Goal: Task Accomplishment & Management: Manage account settings

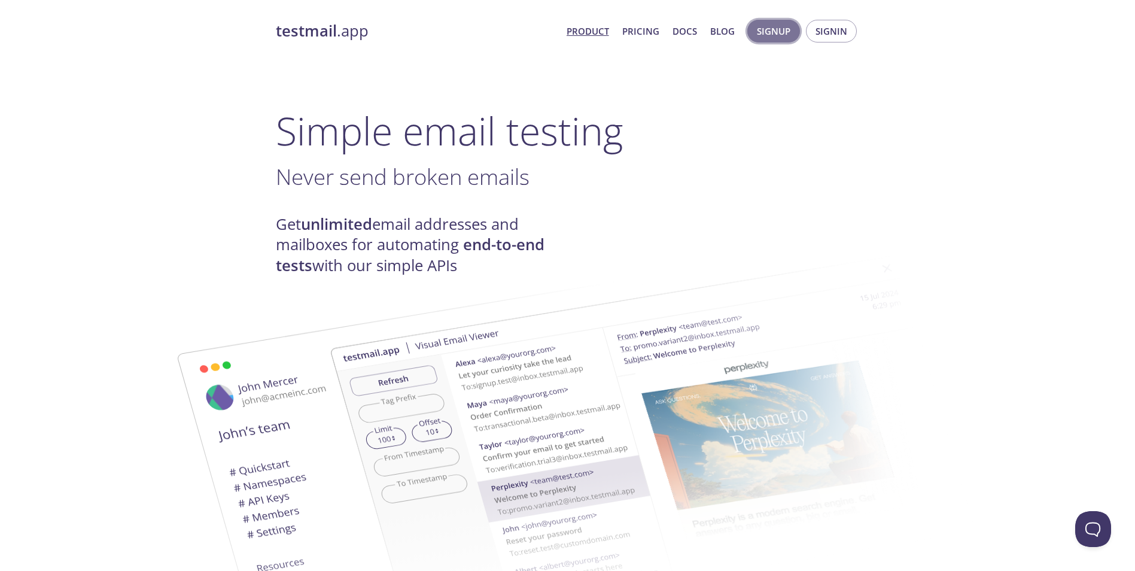
click at [777, 36] on span "Signup" at bounding box center [774, 31] width 34 height 16
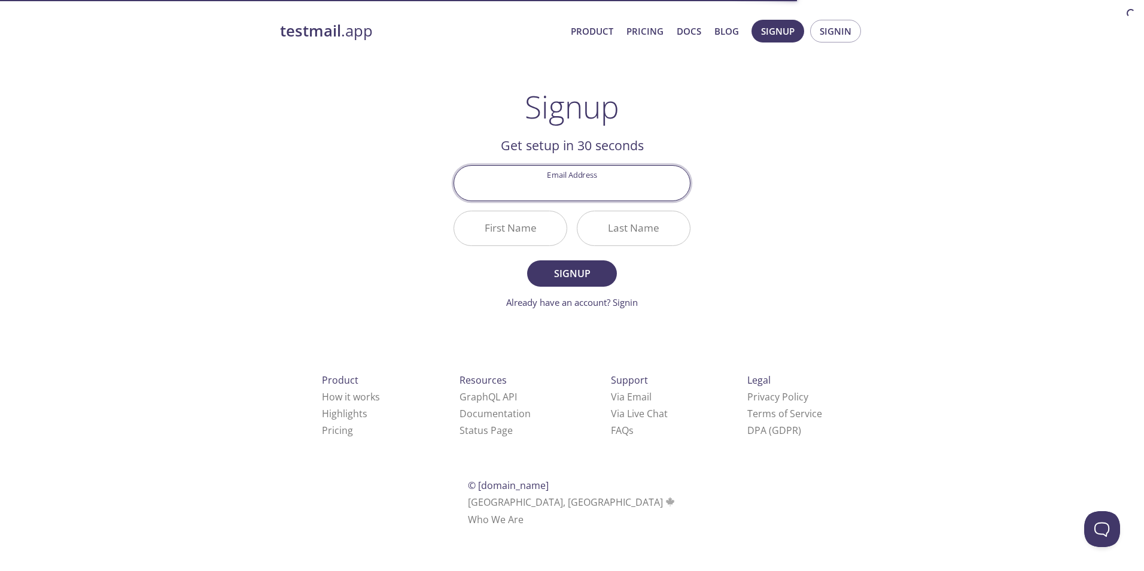
click at [616, 193] on input "Email Address" at bounding box center [572, 183] width 236 height 34
type input "[EMAIL_ADDRESS][DOMAIN_NAME]"
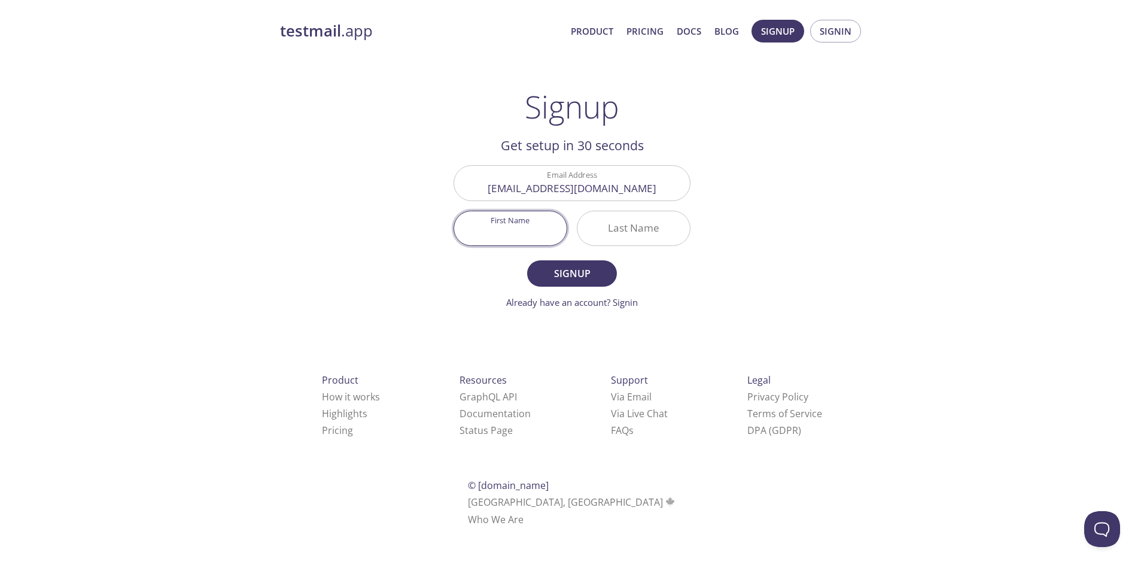
click at [523, 222] on input "First Name" at bounding box center [510, 228] width 112 height 34
type input "[PERSON_NAME]"
click at [601, 228] on input "Last Name" at bounding box center [633, 228] width 112 height 34
type input "Shimano"
click at [585, 275] on span "Signup" at bounding box center [571, 273] width 63 height 17
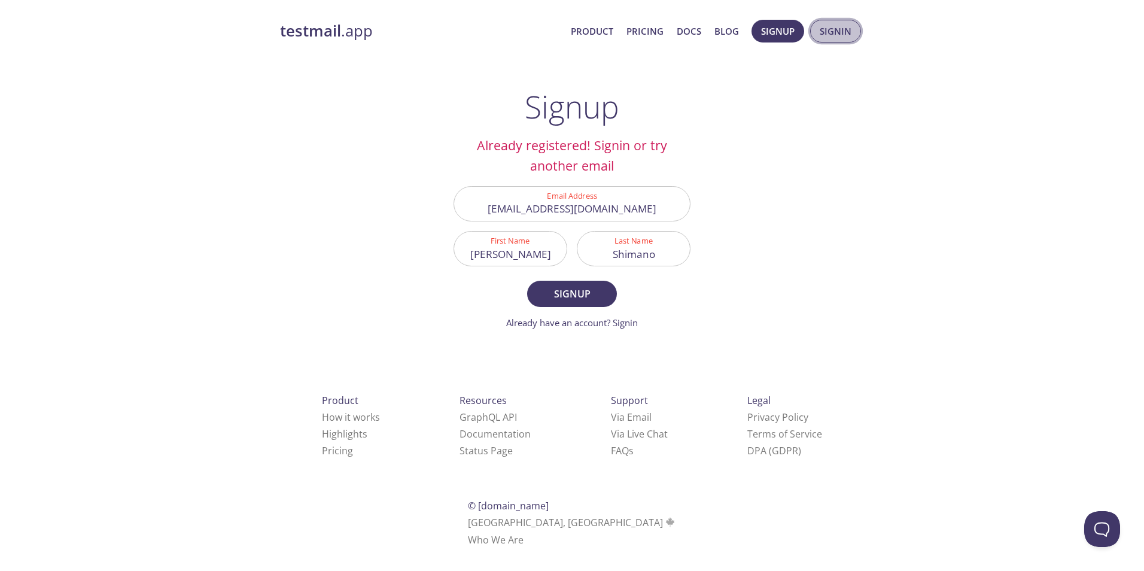
click at [827, 34] on span "Signin" at bounding box center [836, 31] width 32 height 16
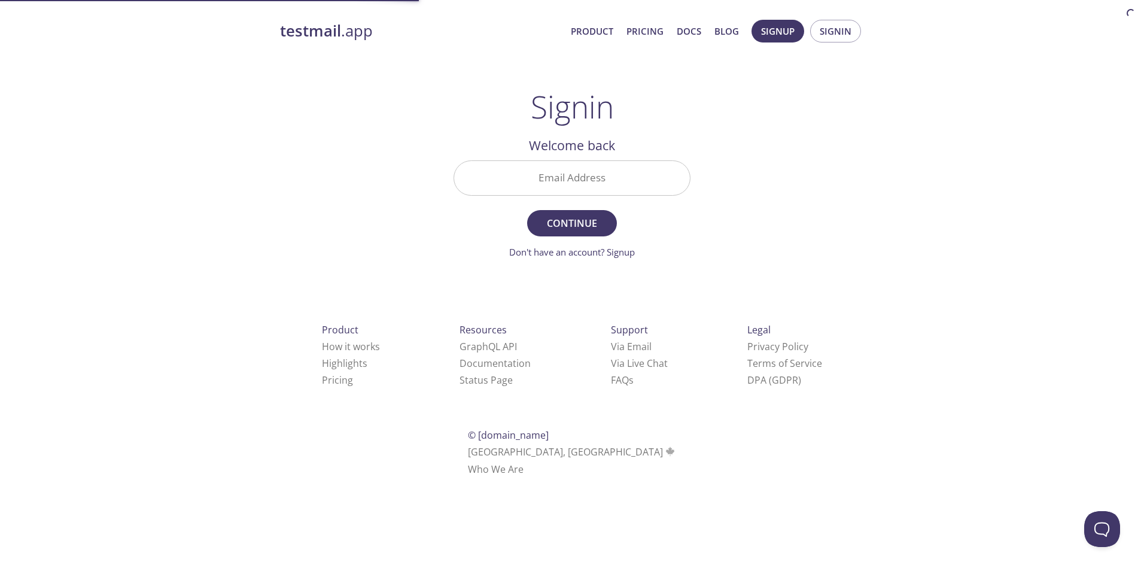
click at [605, 181] on input "Email Address" at bounding box center [572, 178] width 236 height 34
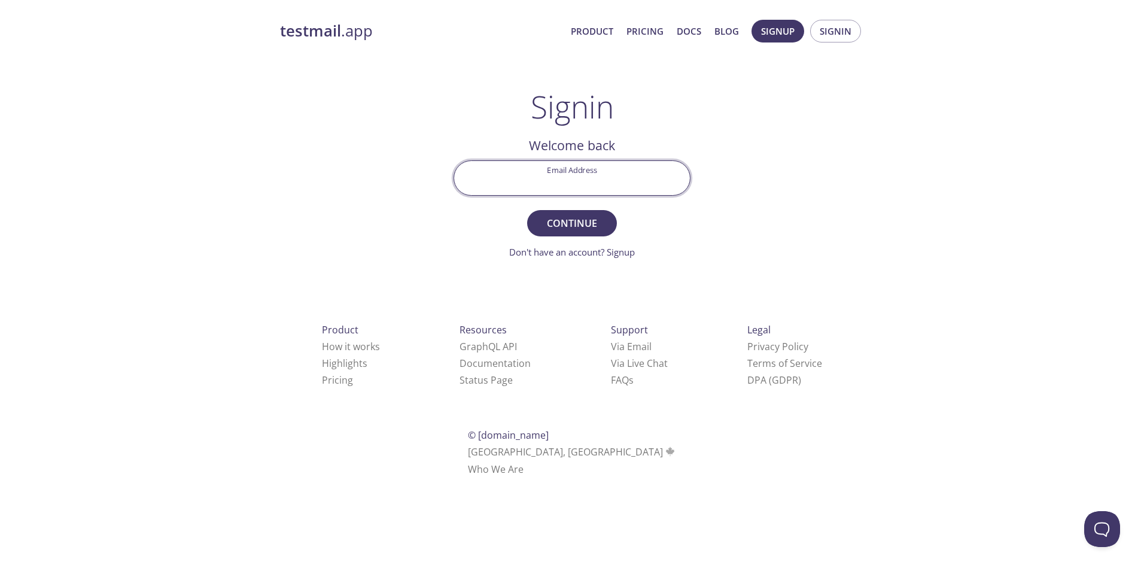
type input "[EMAIL_ADDRESS][DOMAIN_NAME]"
drag, startPoint x: 765, startPoint y: 186, endPoint x: 637, endPoint y: 217, distance: 131.6
click at [752, 191] on div "testmail .app Product Pricing Docs Blog Signup Signin Signin Welcome back Email…" at bounding box center [572, 261] width 613 height 499
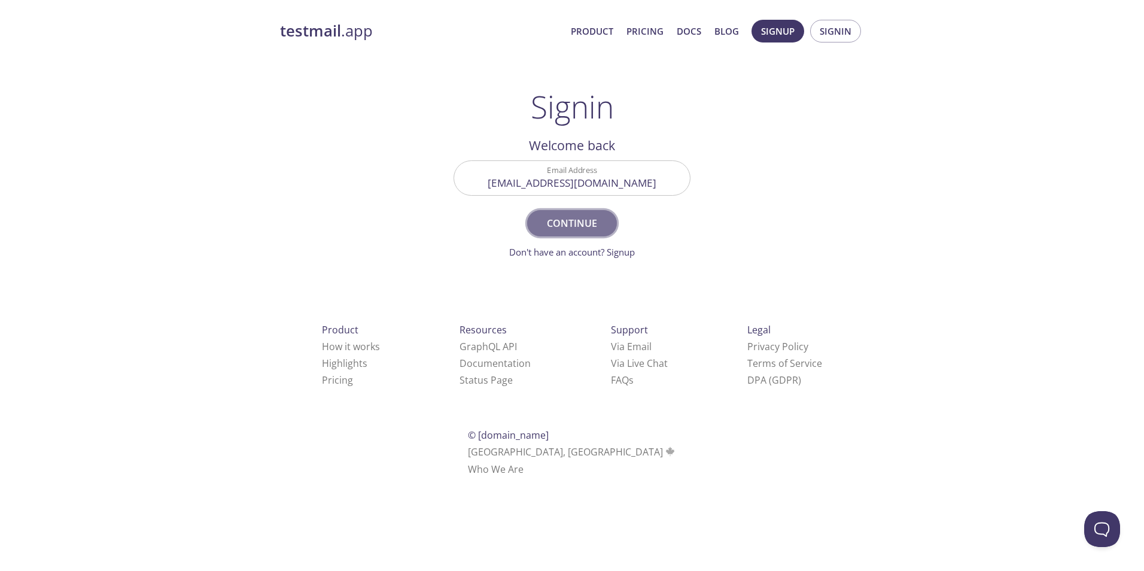
click at [613, 224] on button "Continue" at bounding box center [572, 223] width 90 height 26
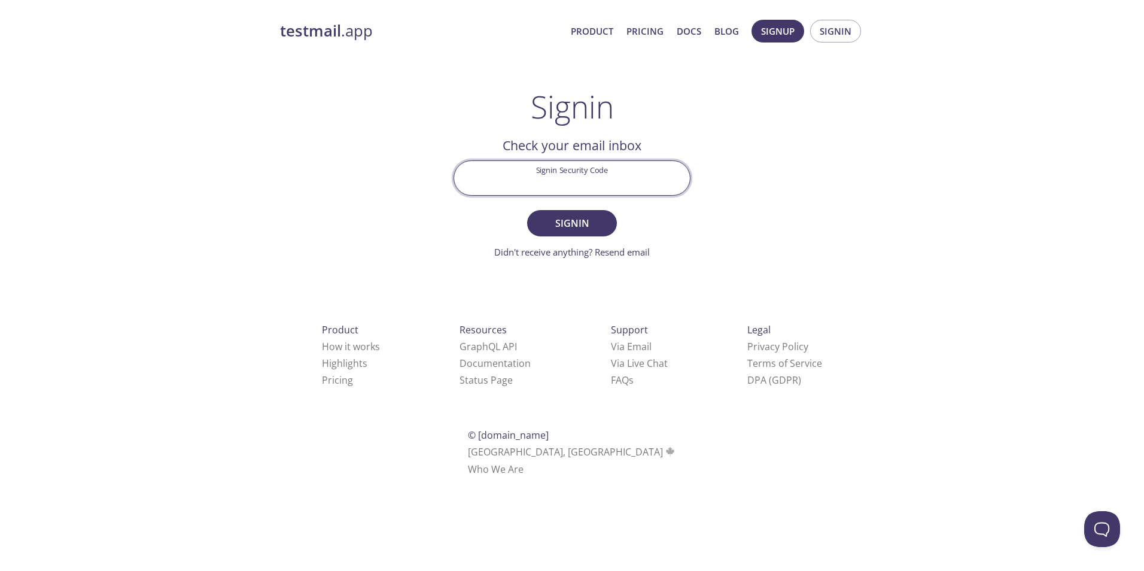
click at [658, 193] on input "Signin Security Code" at bounding box center [572, 178] width 236 height 34
type input "R29PYVG"
click at [598, 222] on span "Signin" at bounding box center [571, 223] width 63 height 17
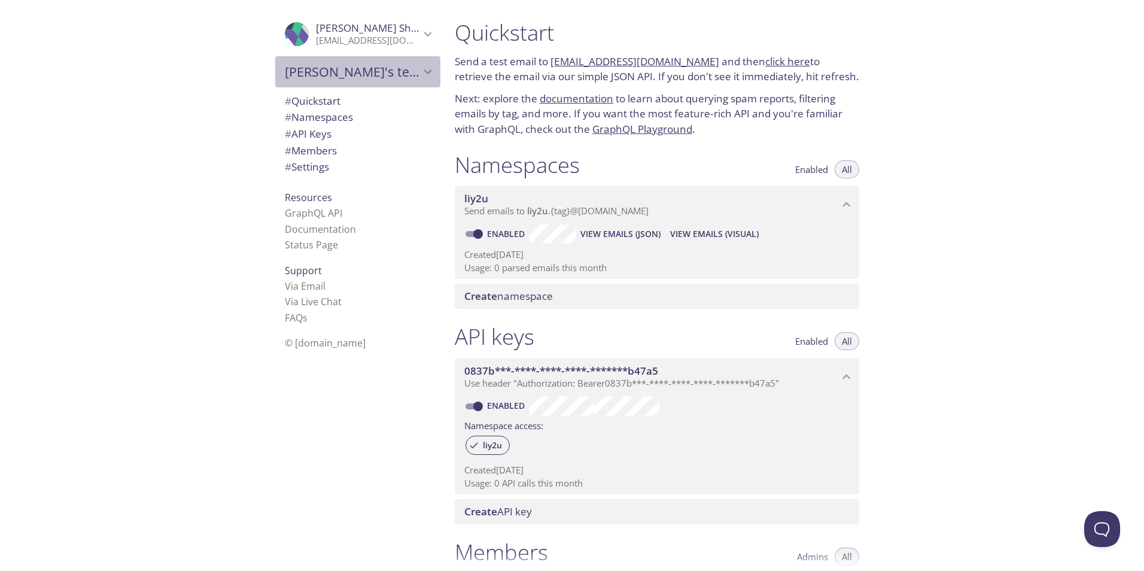
click at [421, 75] on icon "João's team" at bounding box center [428, 72] width 16 height 16
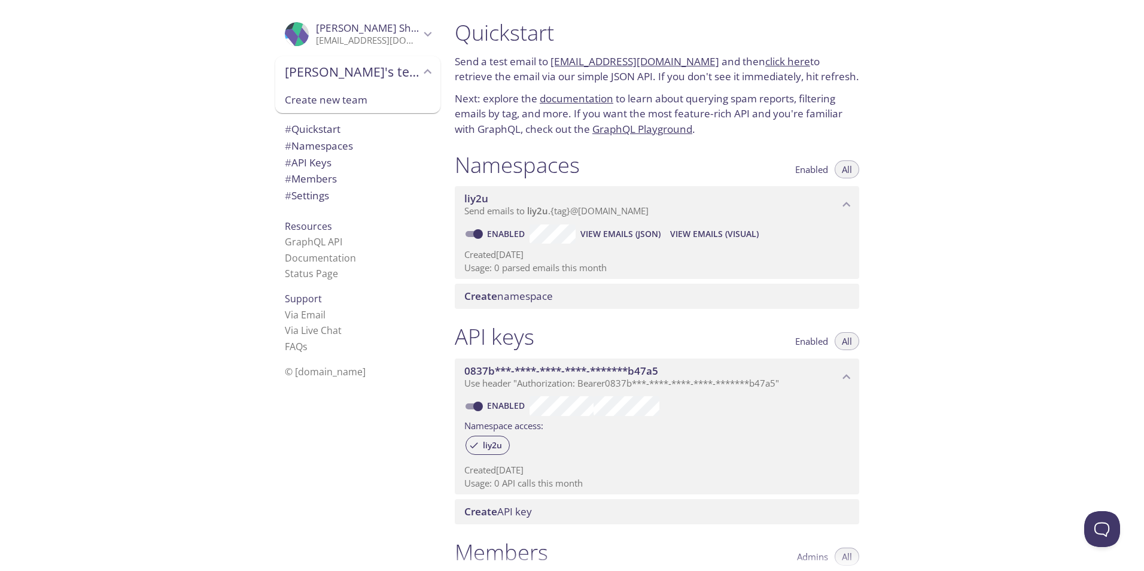
click at [421, 75] on icon "João's team" at bounding box center [428, 72] width 16 height 16
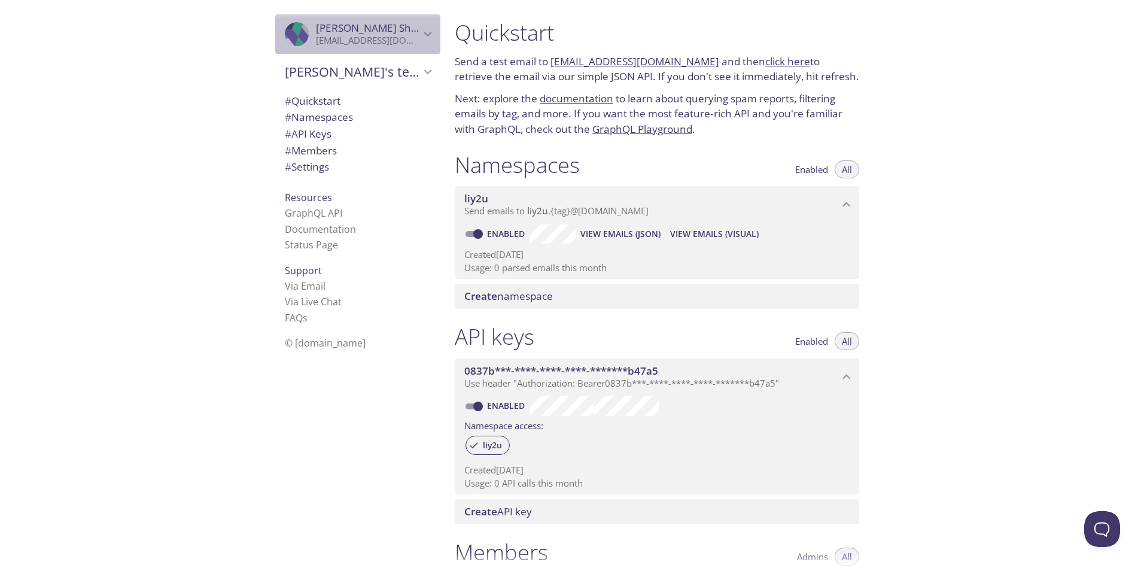
click at [425, 36] on icon "João Shimano" at bounding box center [428, 34] width 16 height 16
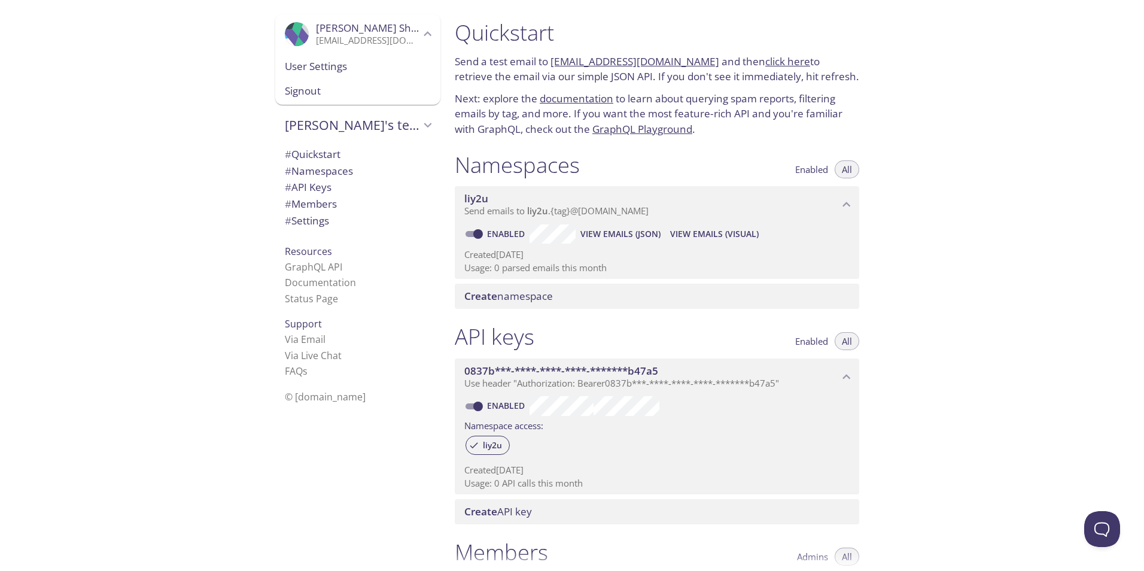
click at [425, 36] on icon "João Shimano" at bounding box center [428, 34] width 16 height 16
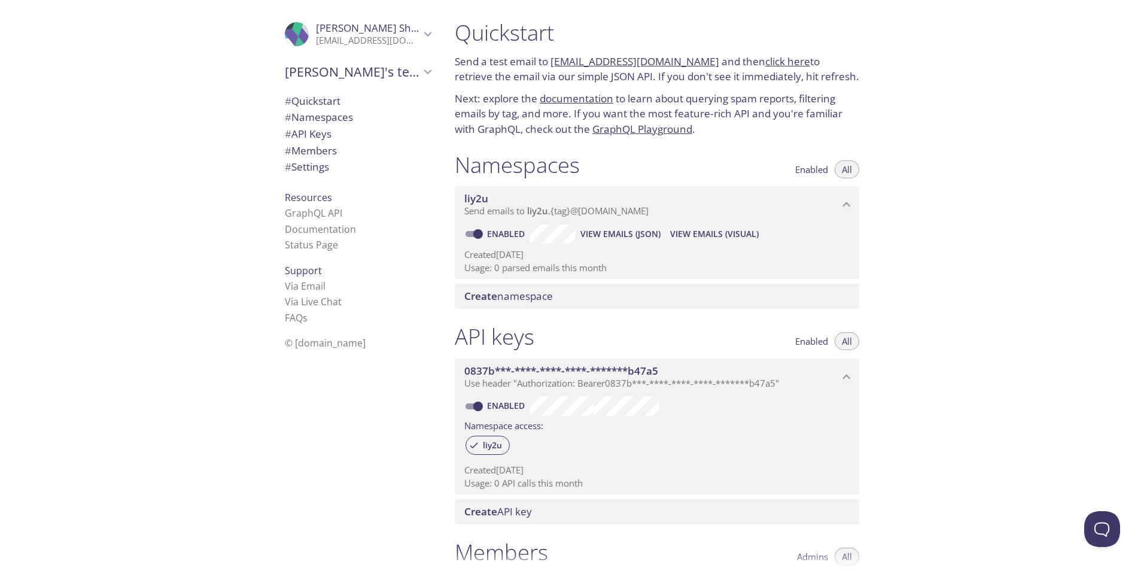
click at [537, 288] on div "Create namespace" at bounding box center [657, 296] width 404 height 25
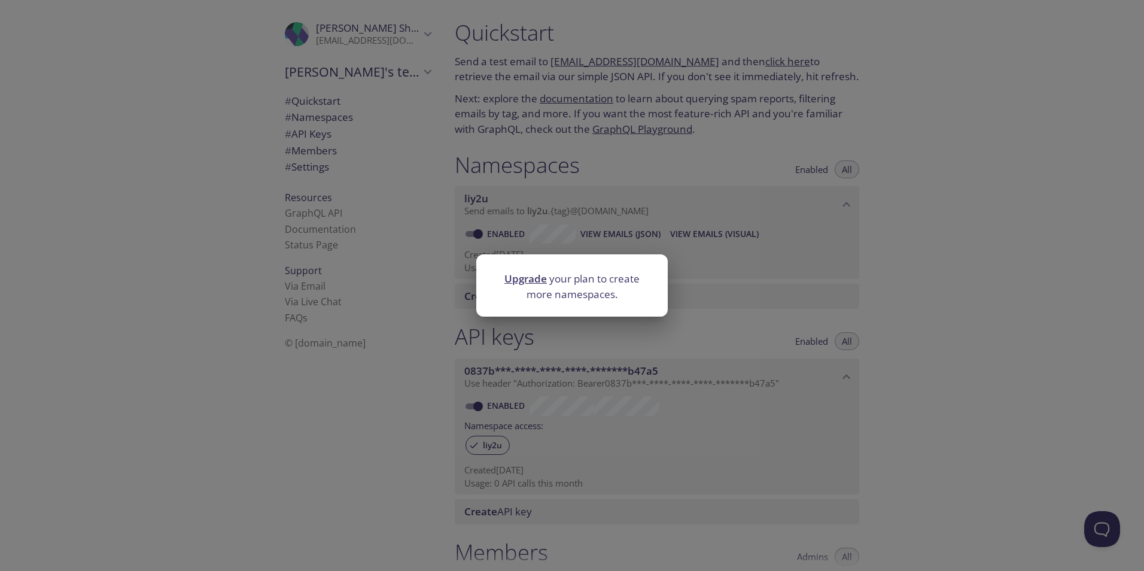
click at [717, 296] on div "Upgrade your plan to create more namespaces." at bounding box center [572, 285] width 1144 height 571
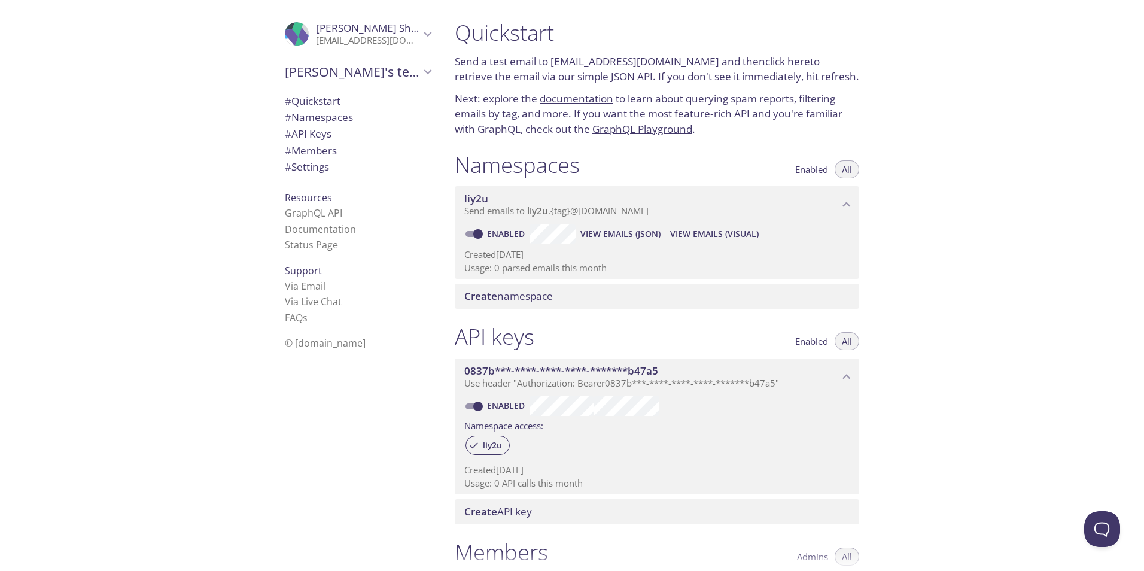
click at [704, 229] on span "View Emails (Visual)" at bounding box center [714, 234] width 89 height 14
click at [643, 524] on div "Create API key" at bounding box center [657, 511] width 404 height 25
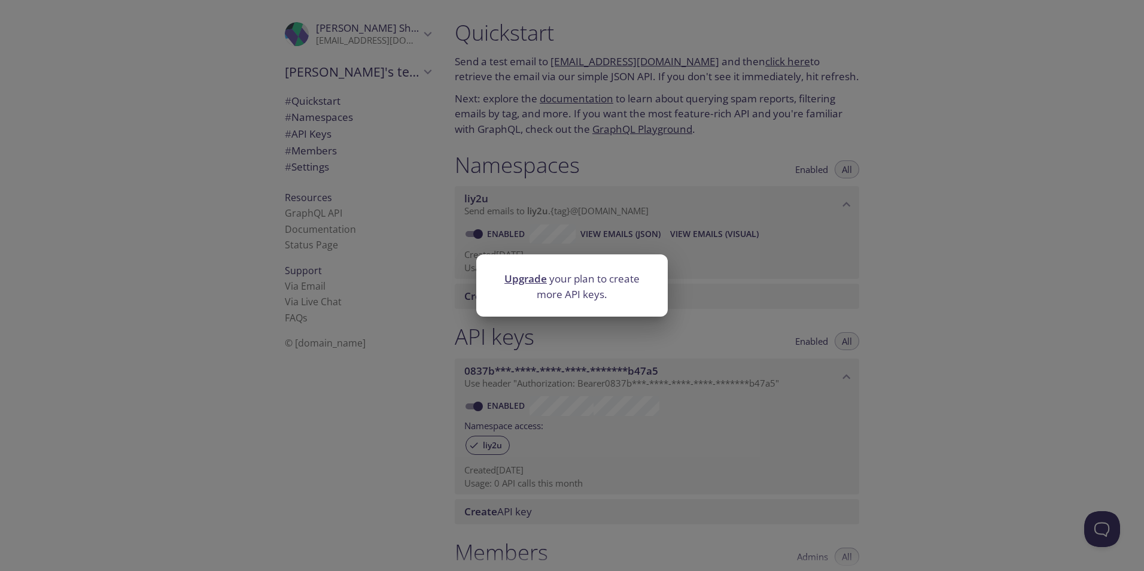
click at [646, 425] on div "Upgrade your plan to create more API keys." at bounding box center [572, 285] width 1144 height 571
